Goal: Task Accomplishment & Management: Manage account settings

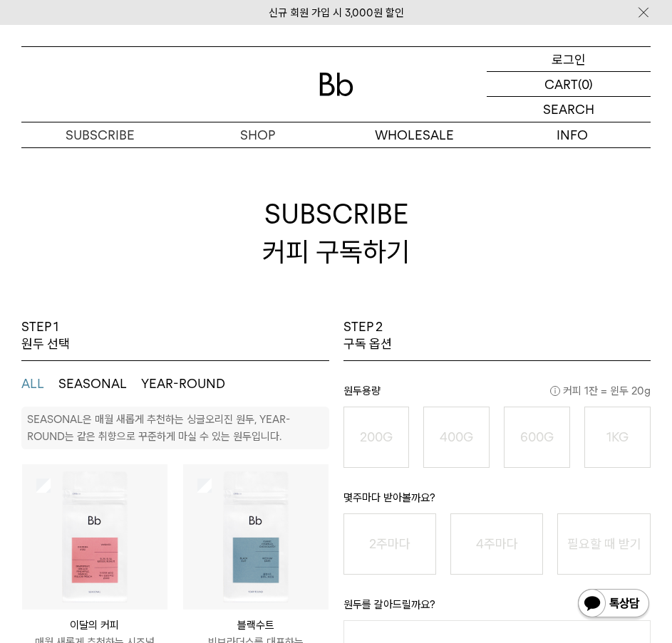
click at [558, 61] on p "로그인" at bounding box center [568, 59] width 34 height 24
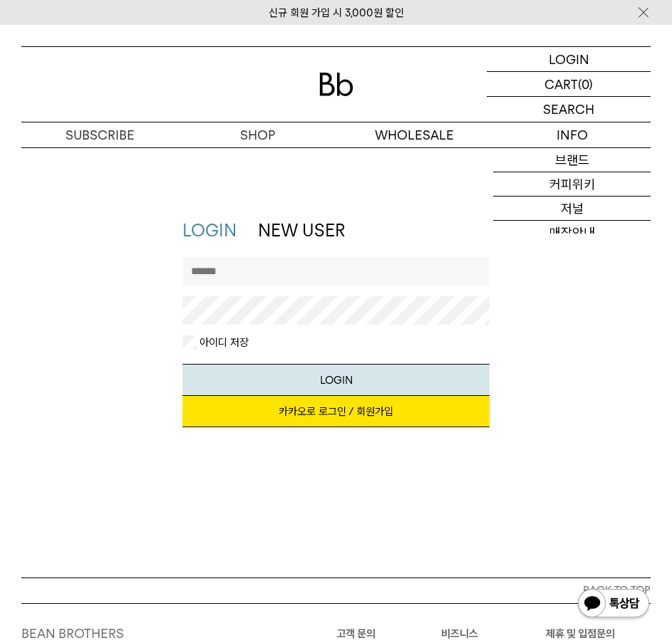
drag, startPoint x: 312, startPoint y: 284, endPoint x: 314, endPoint y: 271, distance: 12.3
click at [314, 274] on input "text" at bounding box center [336, 271] width 308 height 28
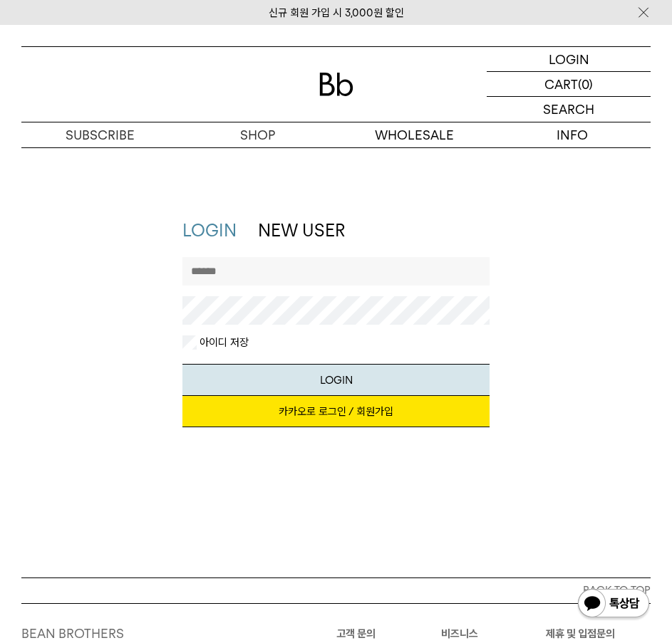
click at [314, 271] on input "text" at bounding box center [336, 271] width 308 height 28
type input "******"
click at [182, 364] on button "LOGIN" at bounding box center [336, 380] width 308 height 32
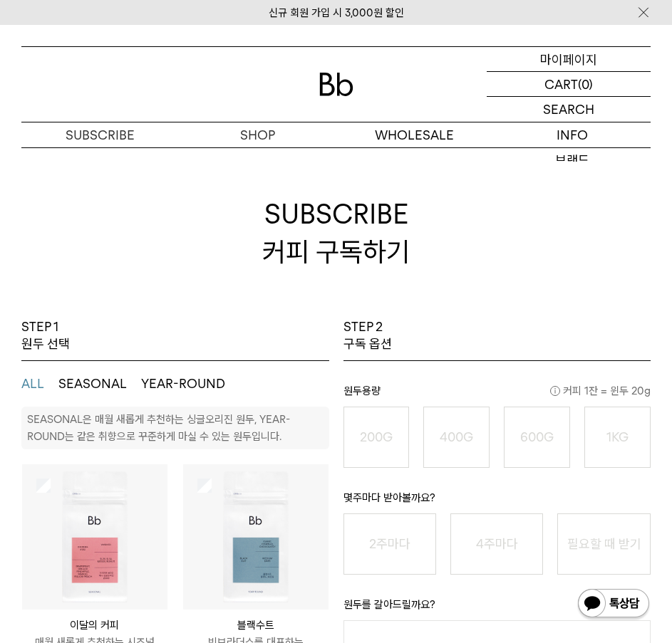
click at [593, 53] on p "마이페이지" at bounding box center [568, 59] width 57 height 24
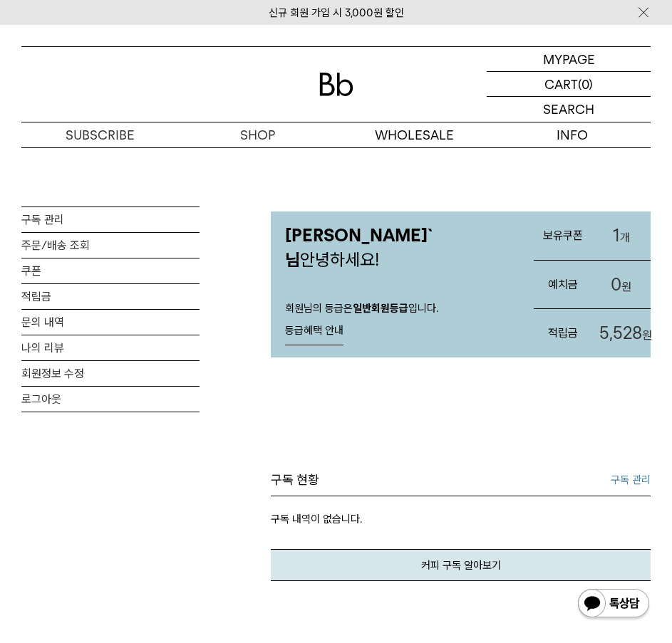
click at [620, 229] on link "1 개" at bounding box center [621, 236] width 58 height 48
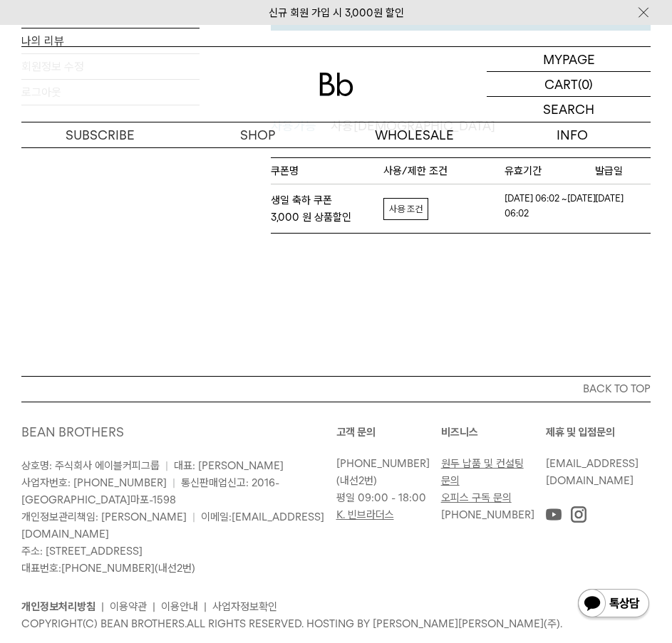
scroll to position [356, 0]
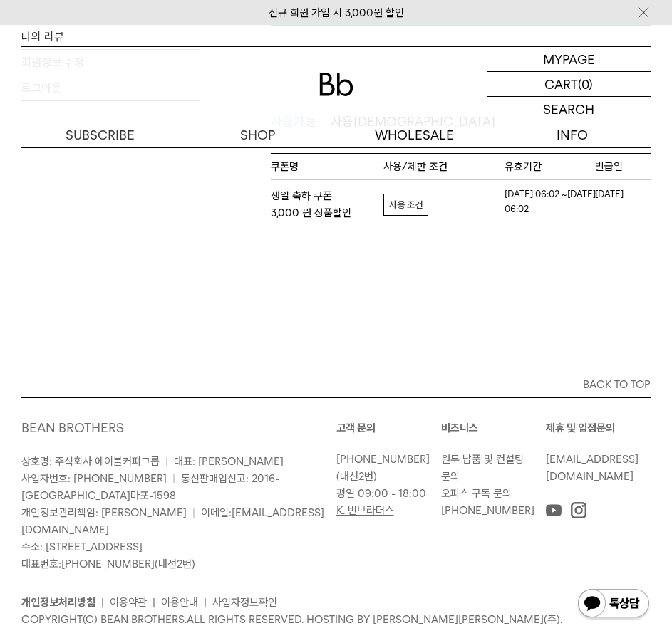
click at [402, 202] on link "자세히보기" at bounding box center [405, 205] width 45 height 22
